Goal: Find specific page/section: Find specific page/section

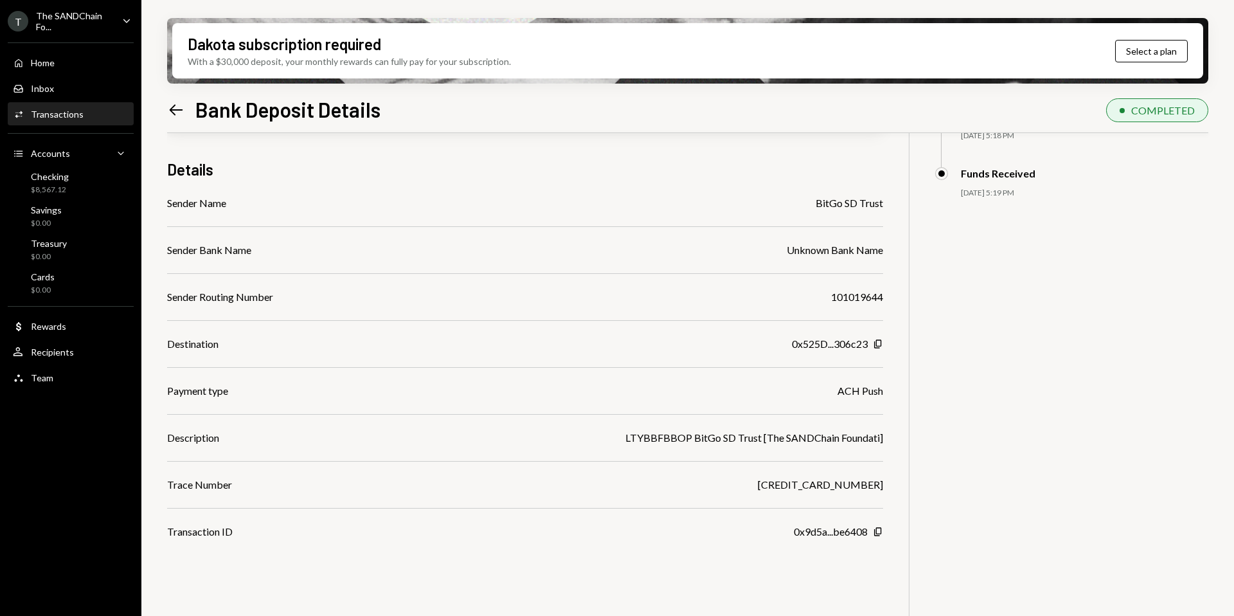
scroll to position [82, 0]
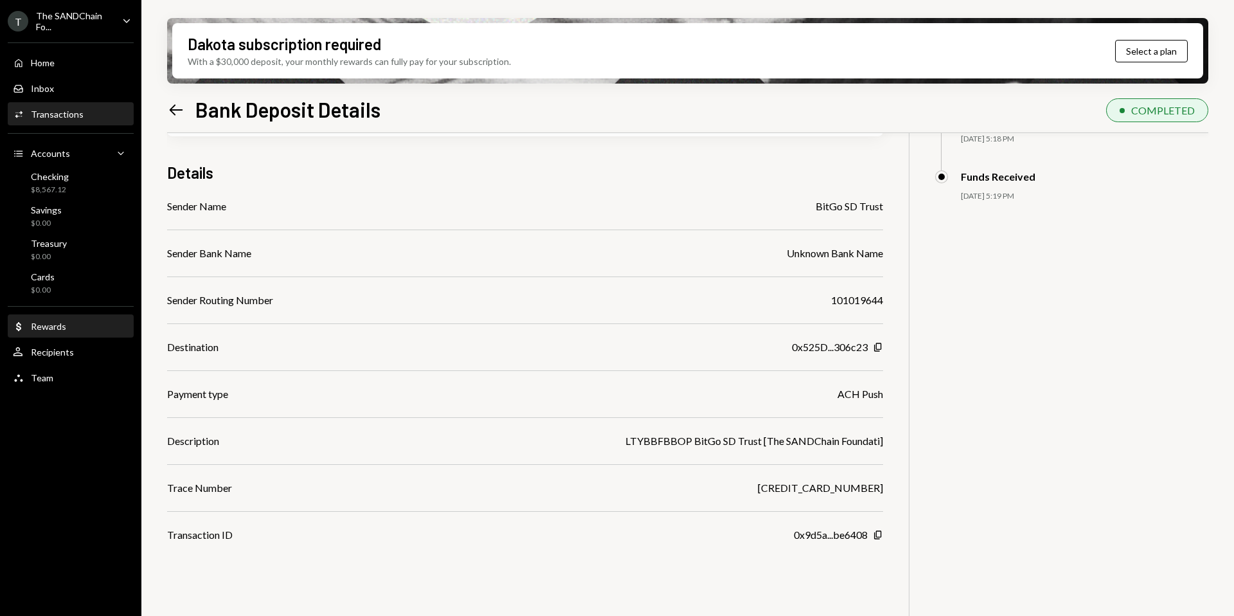
click at [88, 324] on div "Dollar Rewards" at bounding box center [71, 327] width 116 height 12
